Goal: Information Seeking & Learning: Learn about a topic

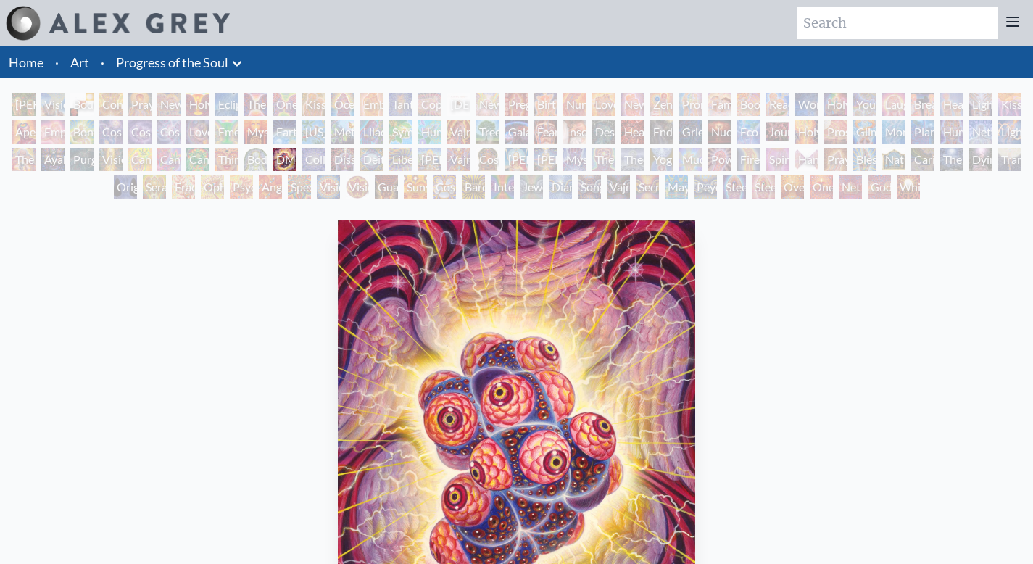
click at [355, 101] on div "Ocean of Love Bliss" at bounding box center [342, 104] width 23 height 23
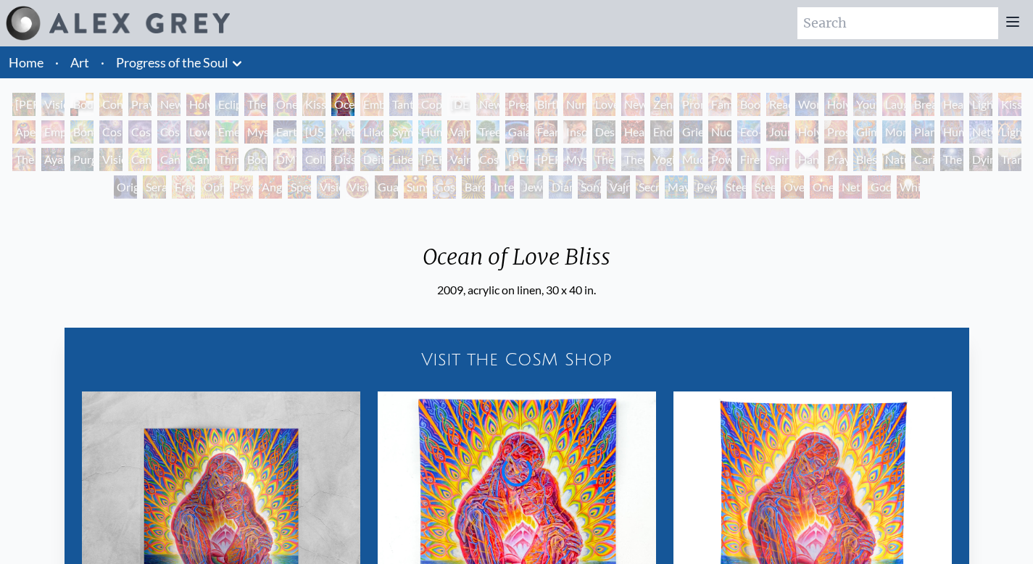
click at [215, 168] on div "Third Eye Tears of Joy" at bounding box center [226, 159] width 23 height 23
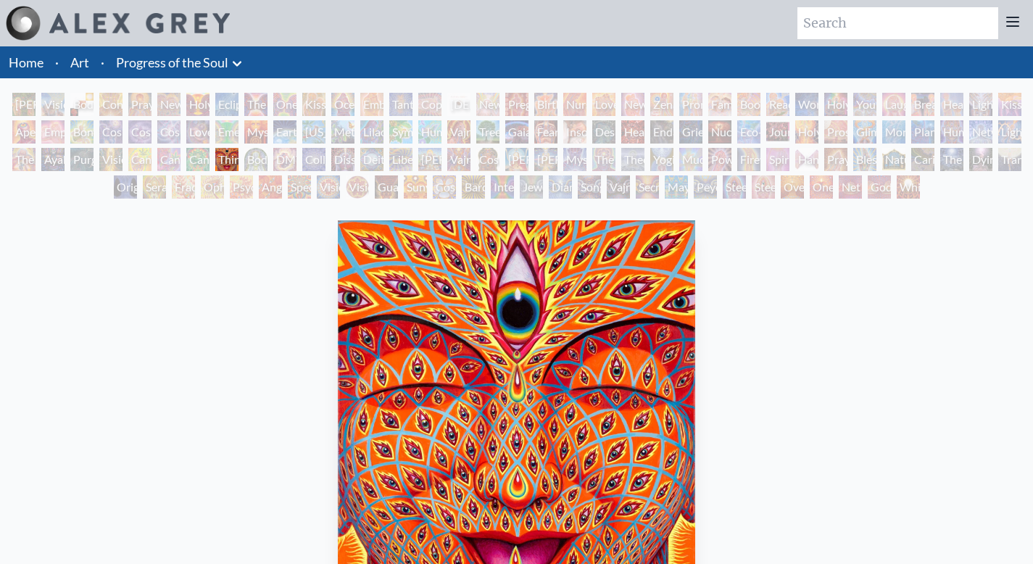
click at [810, 186] on div "One" at bounding box center [821, 186] width 23 height 23
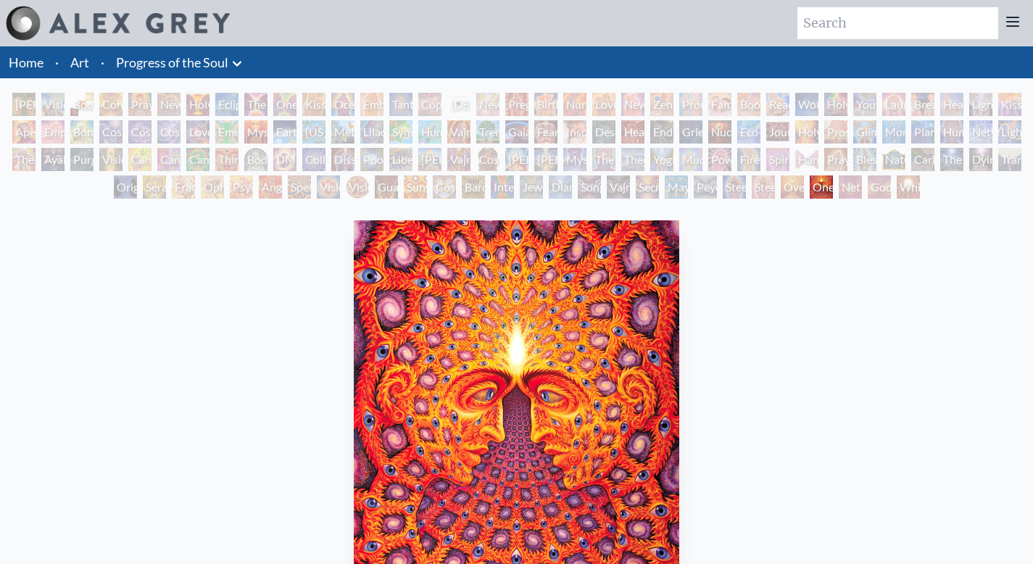
click at [191, 64] on link "Progress of the Soul" at bounding box center [172, 62] width 112 height 20
click at [154, 68] on link "Progress of the Soul" at bounding box center [172, 62] width 112 height 20
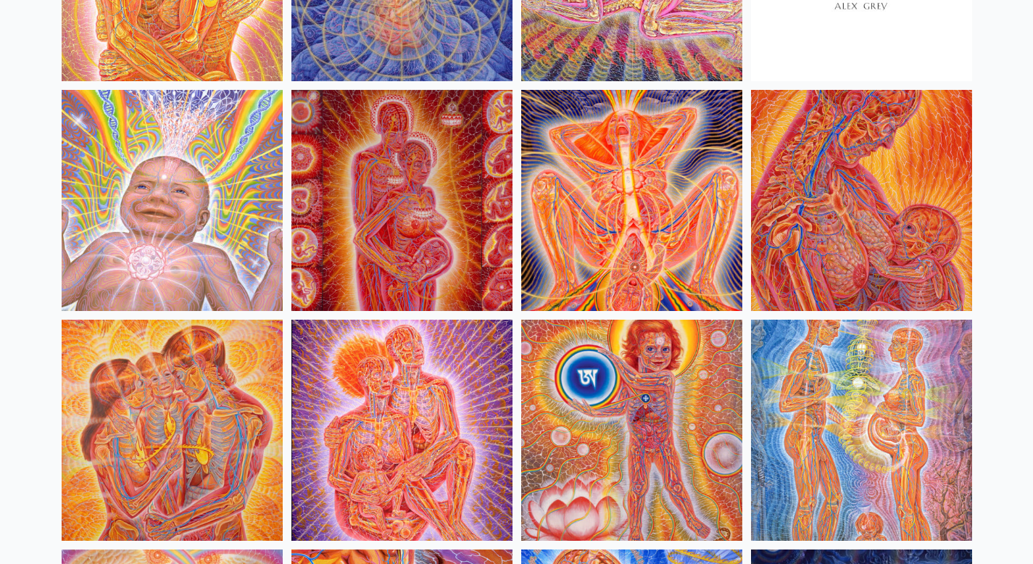
scroll to position [629, 0]
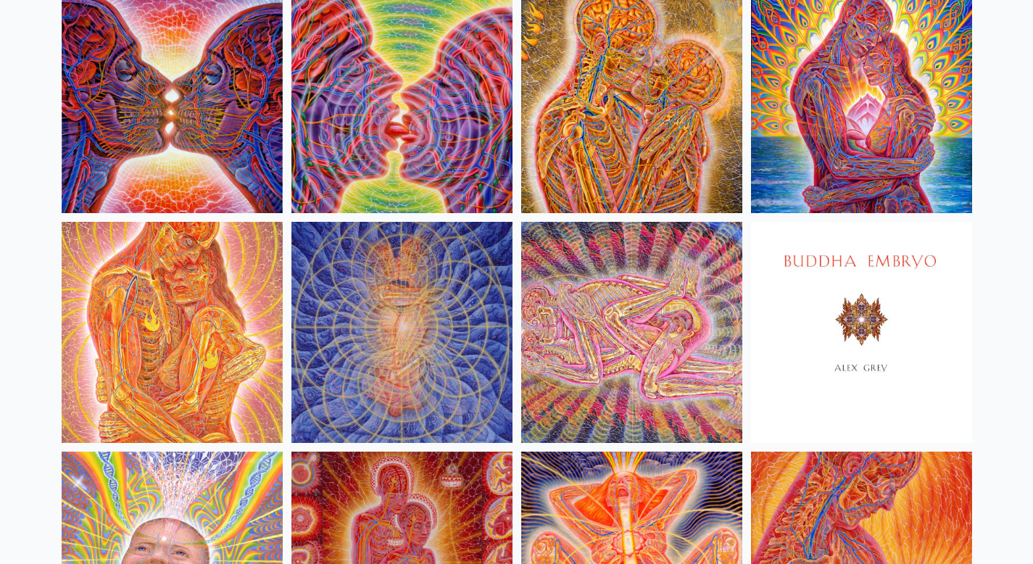
click at [600, 270] on img at bounding box center [631, 332] width 221 height 221
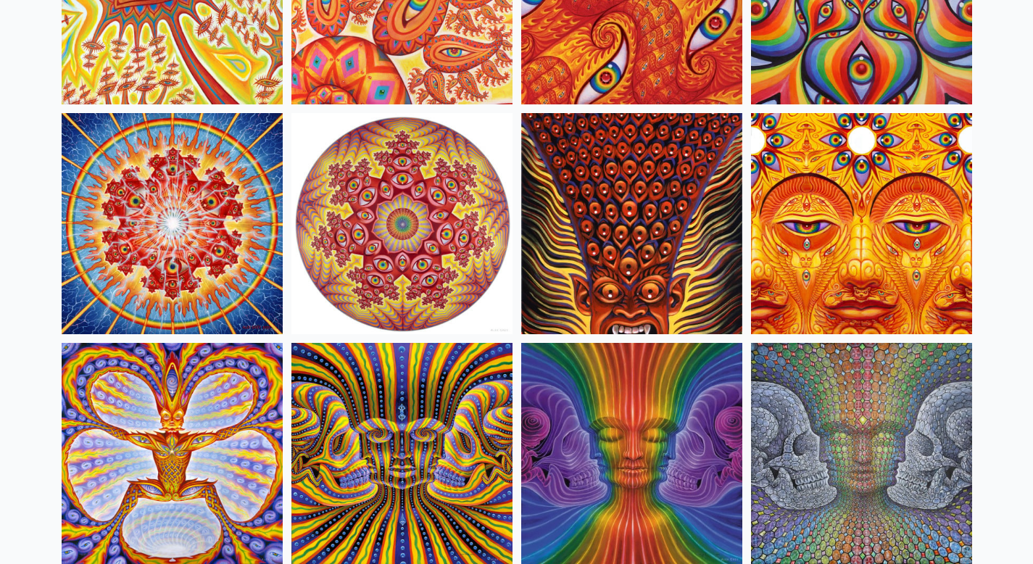
scroll to position [6417, 0]
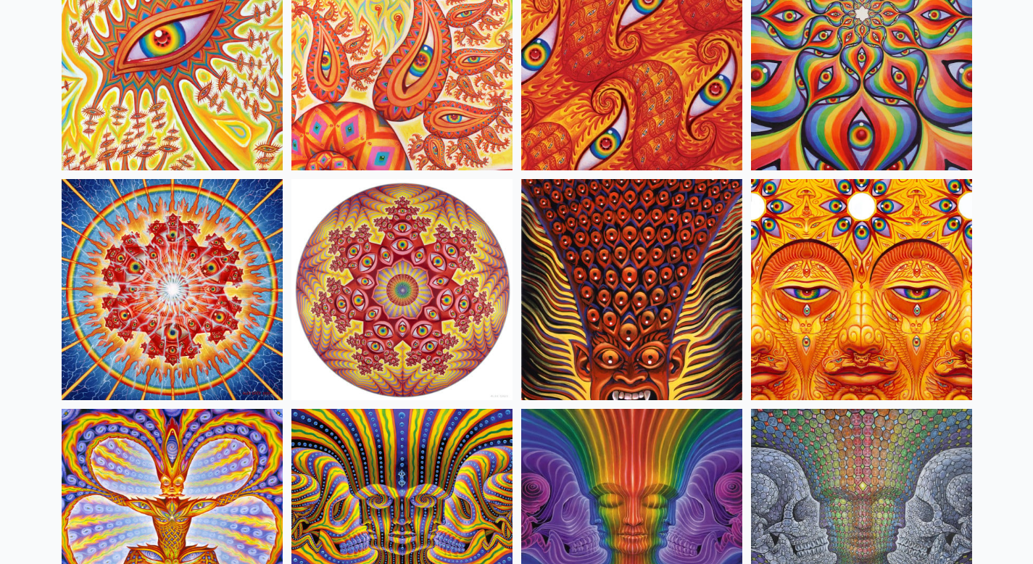
click at [632, 231] on img at bounding box center [631, 289] width 221 height 221
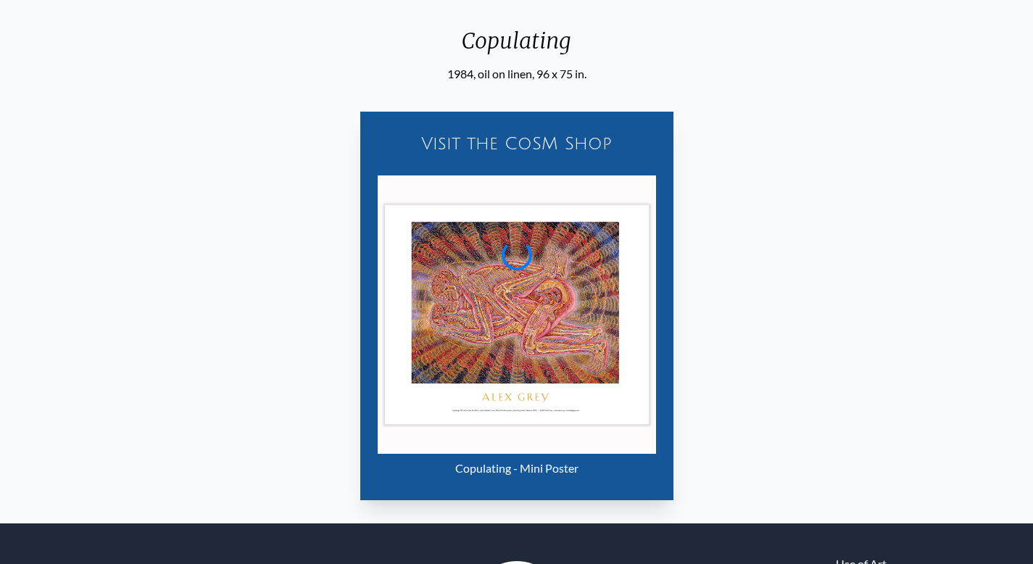
scroll to position [209, 0]
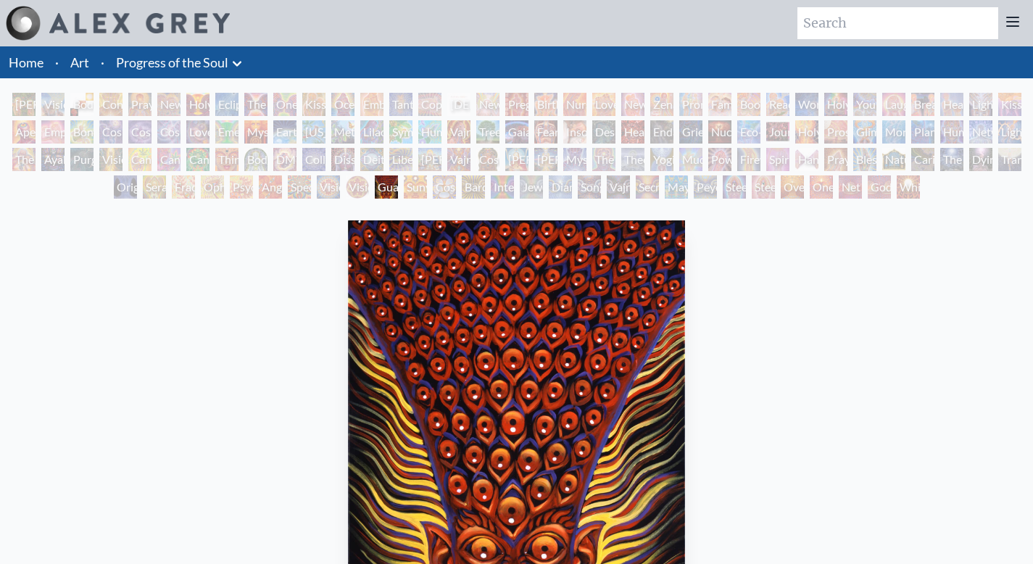
click at [13, 73] on li "Home" at bounding box center [24, 62] width 49 height 32
click at [29, 67] on link "Home" at bounding box center [26, 62] width 35 height 16
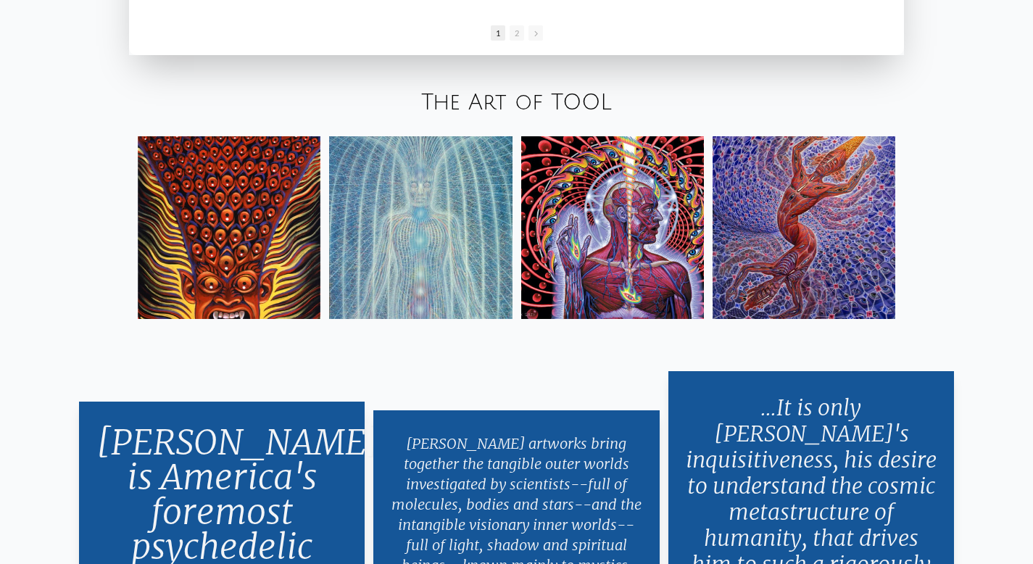
scroll to position [2535, 0]
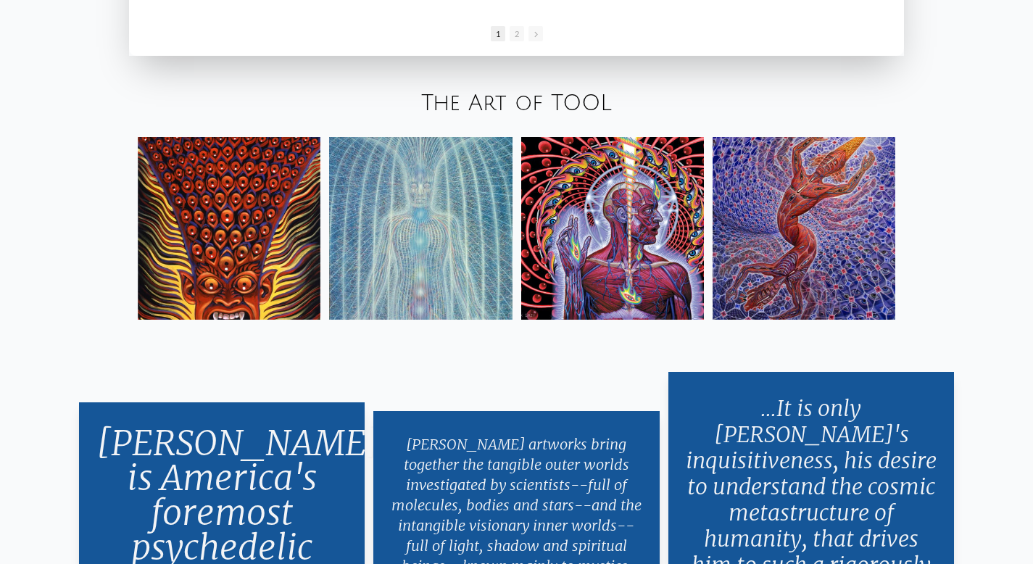
click at [529, 99] on link "The Art of TOOL" at bounding box center [516, 103] width 191 height 24
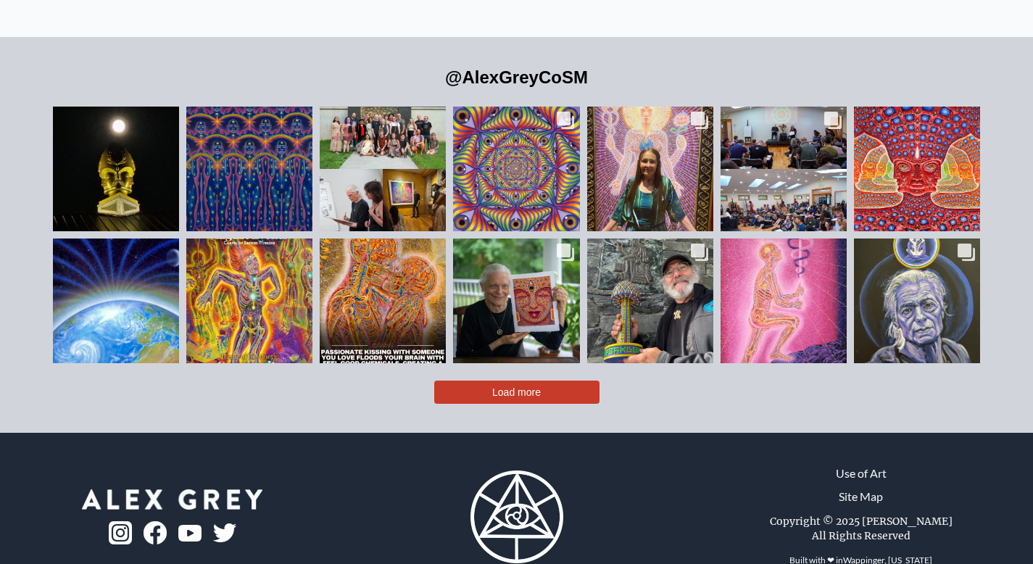
scroll to position [3245, 0]
